Goal: Book appointment/travel/reservation

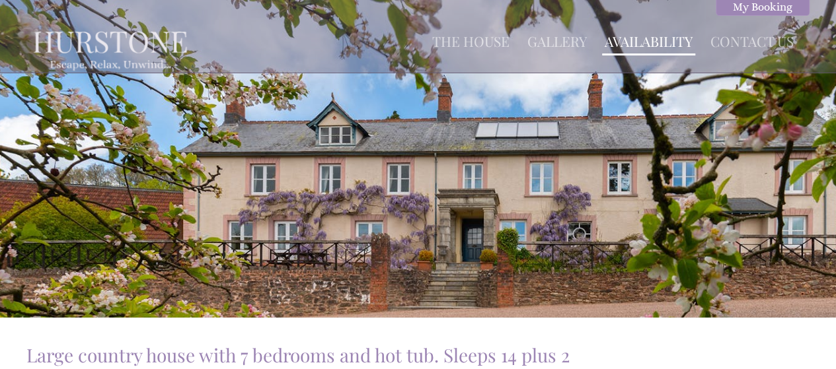
click at [651, 41] on link "Availability" at bounding box center [648, 41] width 88 height 18
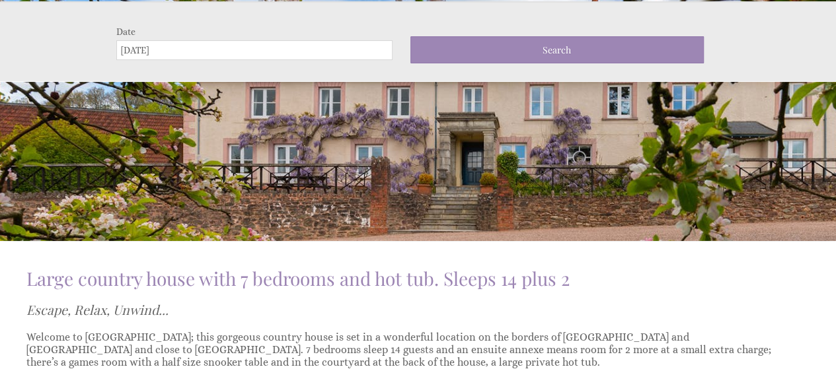
scroll to position [78, 0]
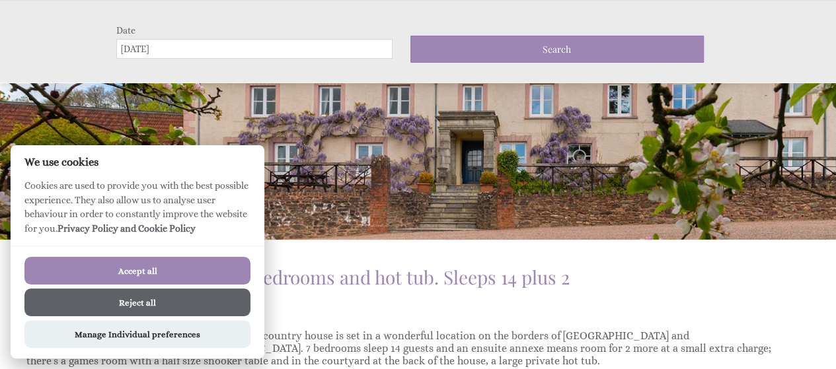
click at [147, 299] on button "Reject all" at bounding box center [137, 303] width 226 height 28
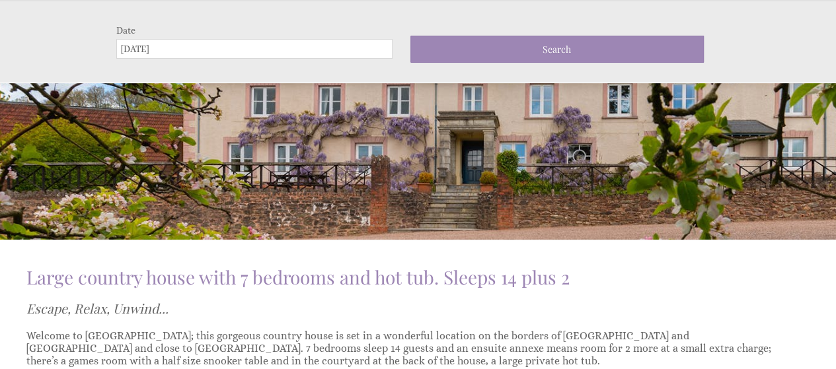
scroll to position [0, 0]
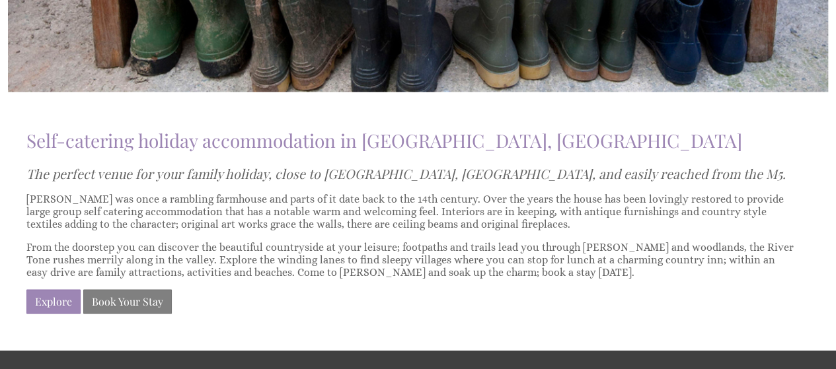
scroll to position [727, 0]
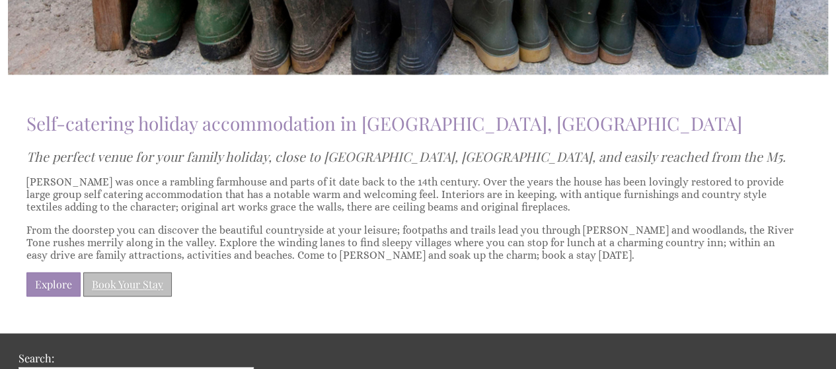
click at [159, 280] on link "Book Your Stay" at bounding box center [127, 284] width 89 height 24
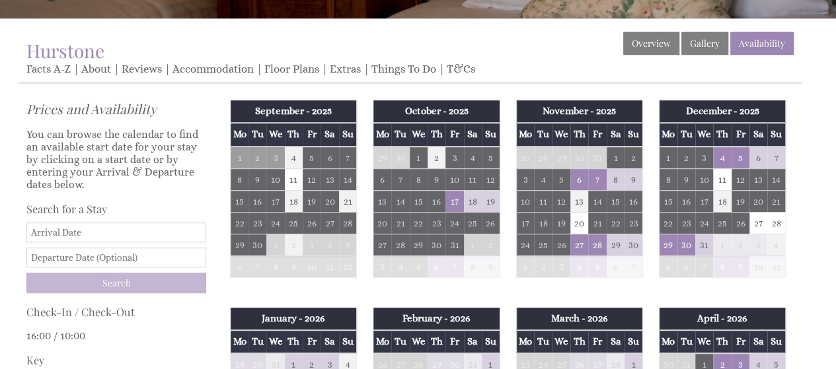
scroll to position [330, 0]
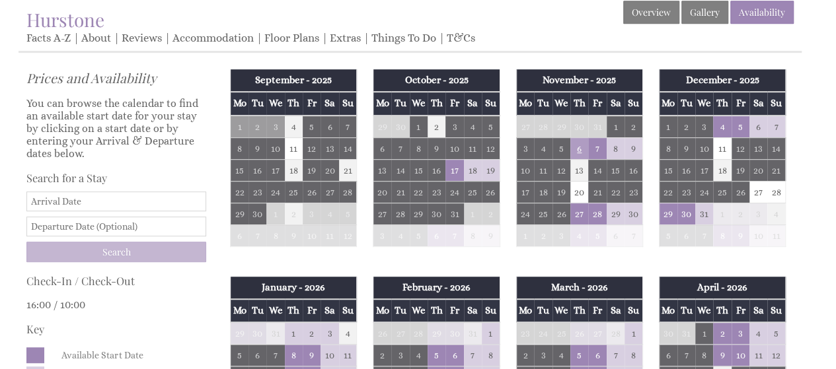
click at [578, 147] on td "6" at bounding box center [579, 148] width 18 height 22
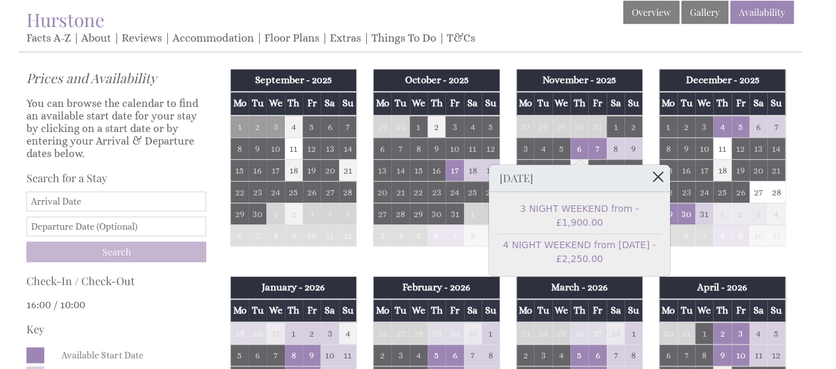
click at [658, 175] on link at bounding box center [657, 176] width 23 height 23
